Goal: Information Seeking & Learning: Check status

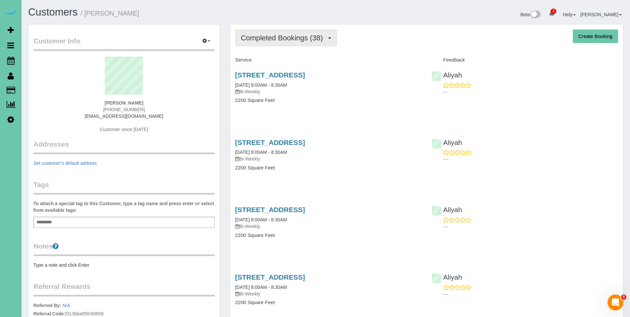
click at [285, 42] on span "Completed Bookings (38)" at bounding box center [283, 38] width 85 height 8
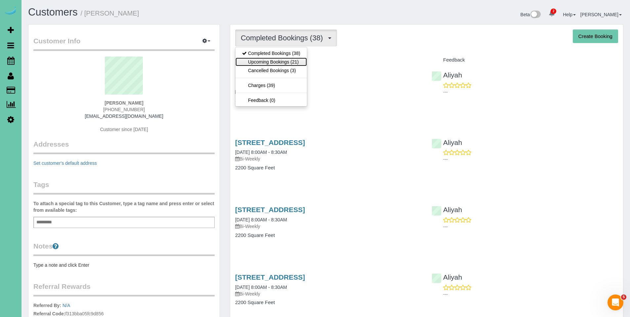
click at [273, 59] on link "Upcoming Bookings (21)" at bounding box center [270, 62] width 71 height 9
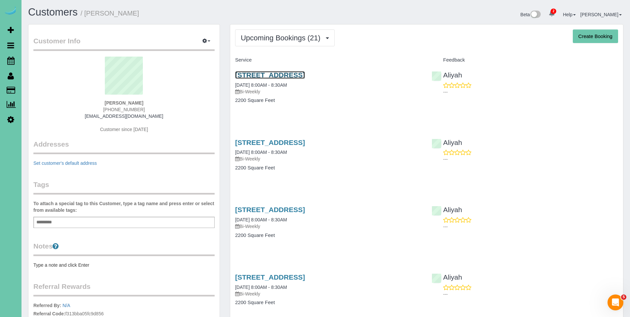
click at [266, 77] on link "[STREET_ADDRESS]" at bounding box center [270, 75] width 70 height 8
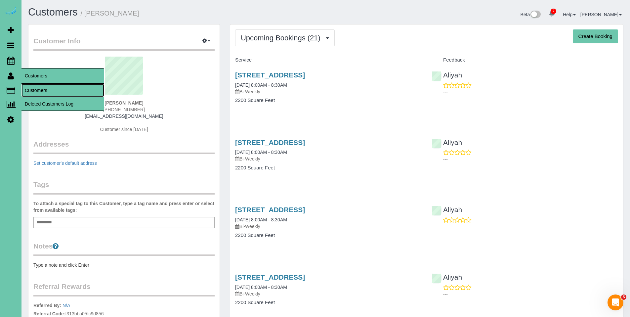
click at [35, 89] on link "Customers" at bounding box center [62, 90] width 83 height 13
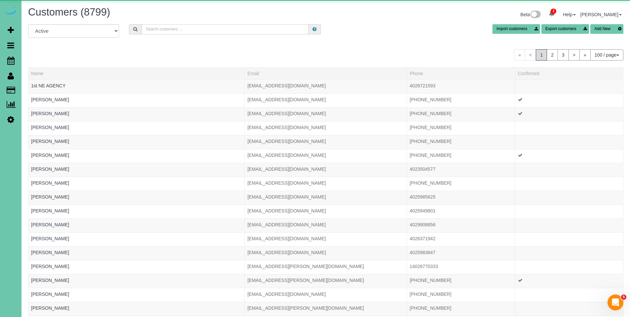
click at [246, 31] on input "text" at bounding box center [224, 29] width 167 height 10
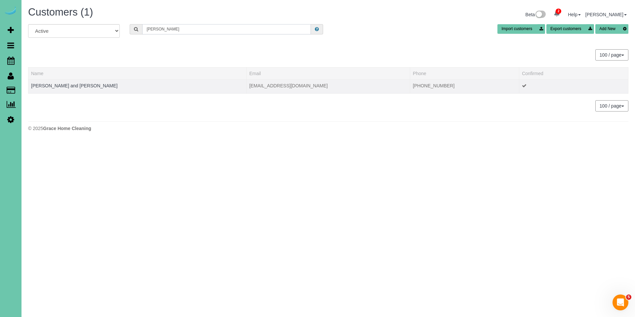
type input "[PERSON_NAME]"
click at [57, 89] on div at bounding box center [137, 90] width 213 height 2
click at [60, 84] on link "[PERSON_NAME] and [PERSON_NAME]" at bounding box center [74, 85] width 86 height 5
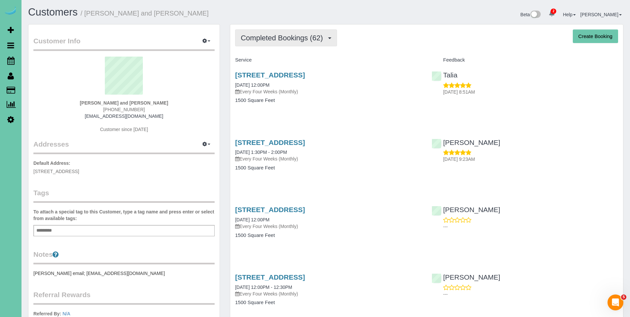
click at [282, 37] on span "Completed Bookings (62)" at bounding box center [283, 38] width 85 height 8
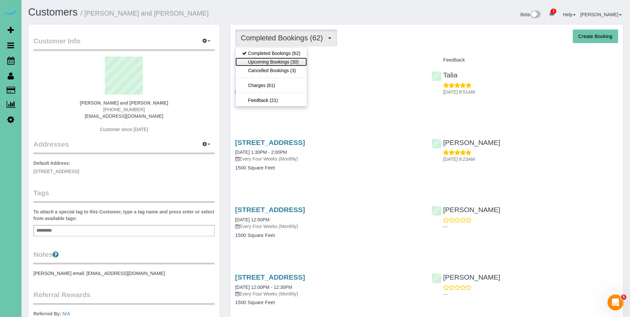
click at [279, 59] on link "Upcoming Bookings (30)" at bounding box center [270, 62] width 71 height 9
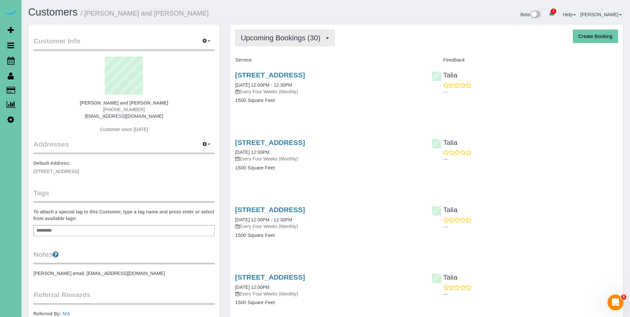
click at [266, 35] on span "Upcoming Bookings (30)" at bounding box center [282, 38] width 83 height 8
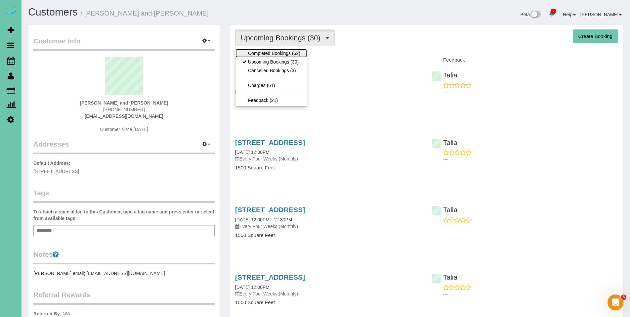
click at [266, 52] on link "Completed Bookings (62)" at bounding box center [270, 53] width 71 height 9
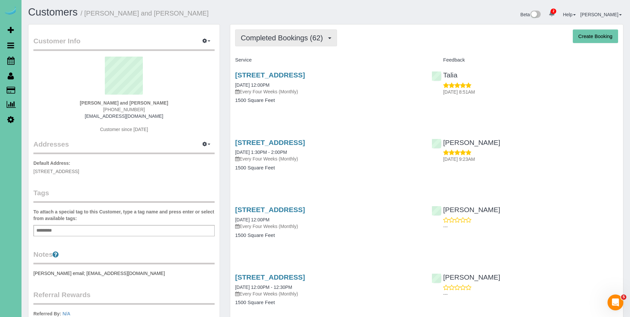
click at [279, 42] on button "Completed Bookings (62)" at bounding box center [286, 37] width 102 height 17
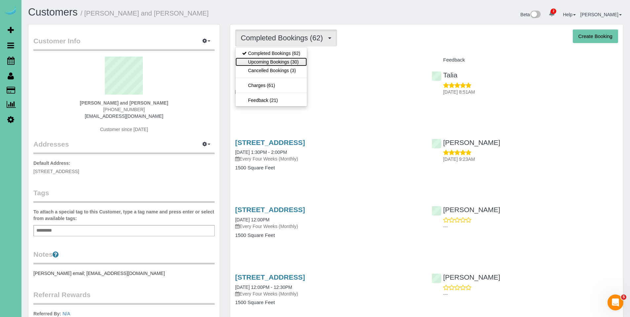
click at [274, 60] on link "Upcoming Bookings (30)" at bounding box center [270, 62] width 71 height 9
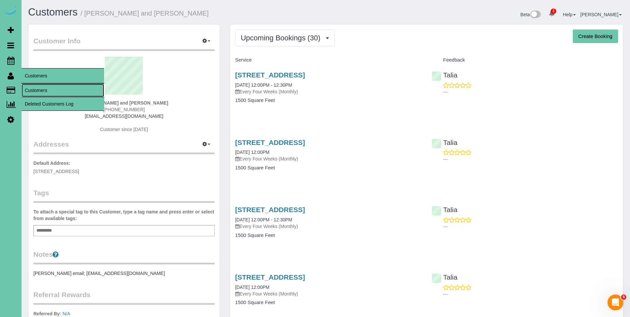
click at [39, 92] on link "Customers" at bounding box center [62, 90] width 83 height 13
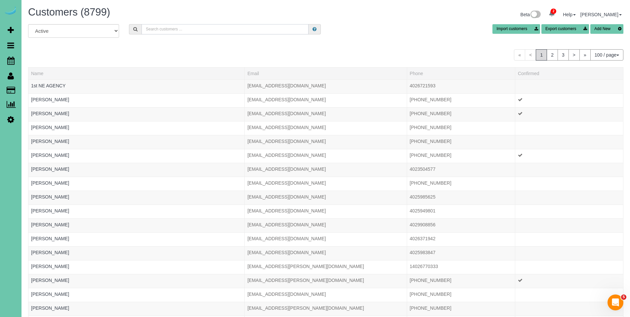
click at [171, 31] on input "text" at bounding box center [224, 29] width 167 height 10
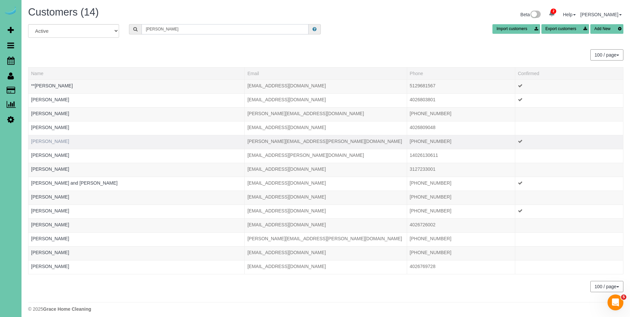
type input "[PERSON_NAME]"
click at [50, 139] on link "[PERSON_NAME]" at bounding box center [50, 141] width 38 height 5
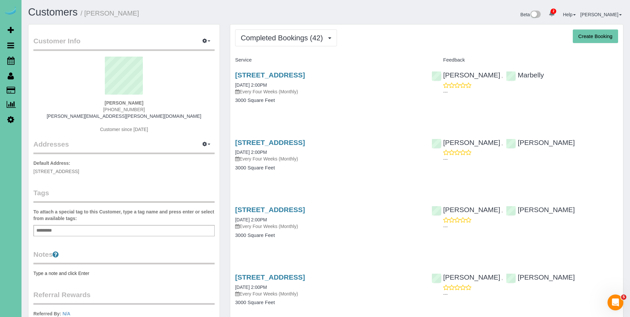
click at [271, 36] on span "Completed Bookings (42)" at bounding box center [283, 38] width 85 height 8
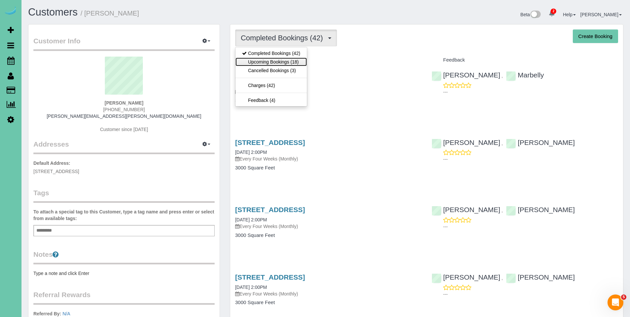
click at [270, 61] on link "Upcoming Bookings (18)" at bounding box center [270, 62] width 71 height 9
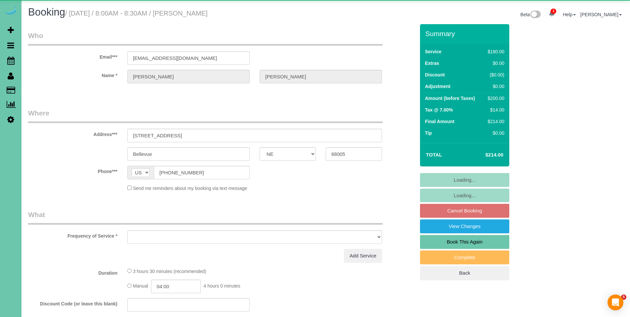
select select "NE"
select select "object:851"
select select "string:fspay-52f154ea-3443-4445-a09a-0ca869564ccf"
select select "number:36"
select select "number:42"
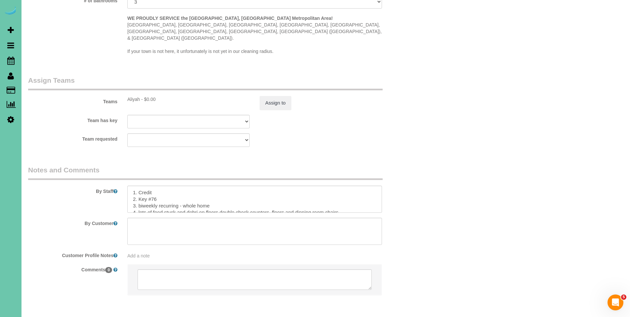
scroll to position [678, 0]
